Goal: Find specific page/section: Find specific page/section

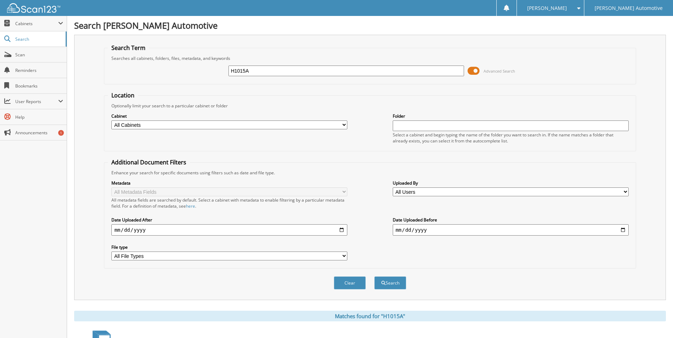
click at [276, 72] on input "H1015A" at bounding box center [346, 71] width 236 height 11
type input "47988A"
click at [374, 277] on button "Search" at bounding box center [390, 283] width 32 height 13
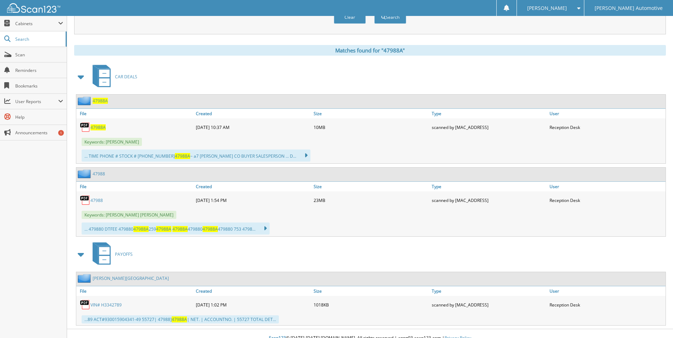
scroll to position [275, 0]
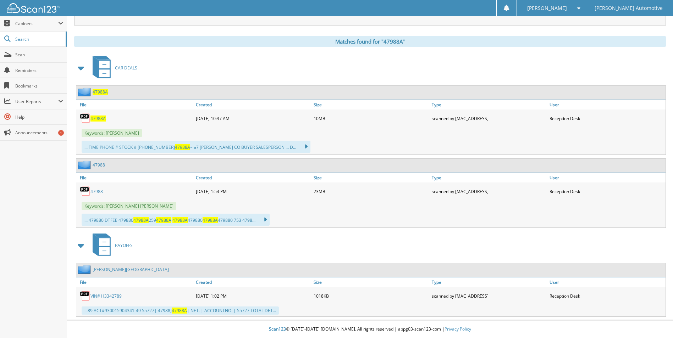
click at [101, 191] on link "47988" at bounding box center [96, 192] width 12 height 6
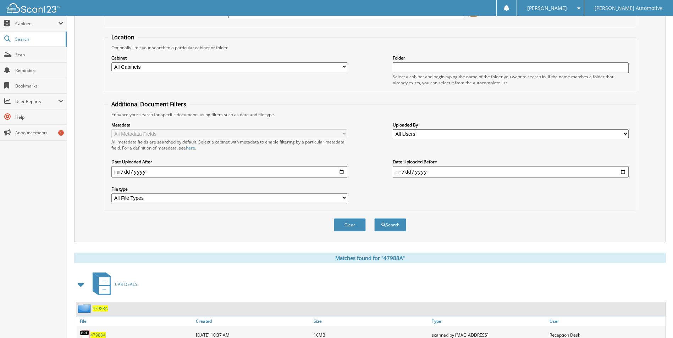
scroll to position [0, 0]
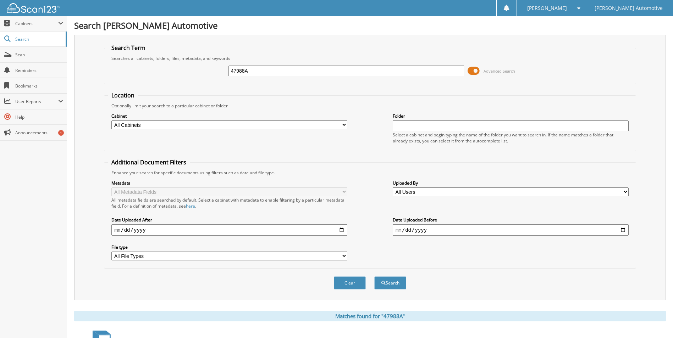
click at [282, 73] on input "47988A" at bounding box center [346, 71] width 236 height 11
type input "47988"
click at [374, 277] on button "Search" at bounding box center [390, 283] width 32 height 13
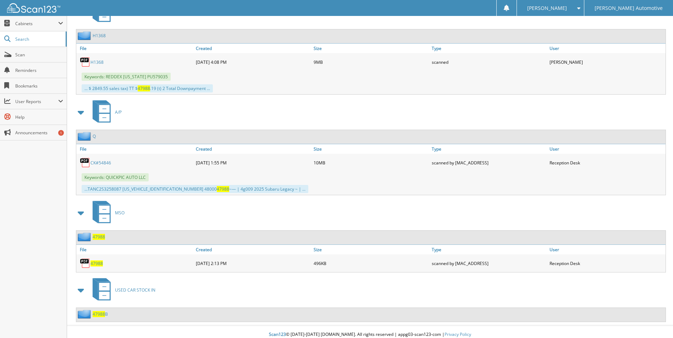
scroll to position [1929, 0]
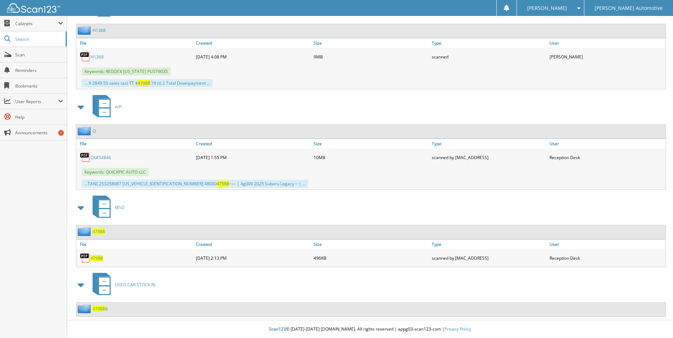
click at [99, 310] on span "47988" at bounding box center [99, 309] width 12 height 6
